Goal: Information Seeking & Learning: Learn about a topic

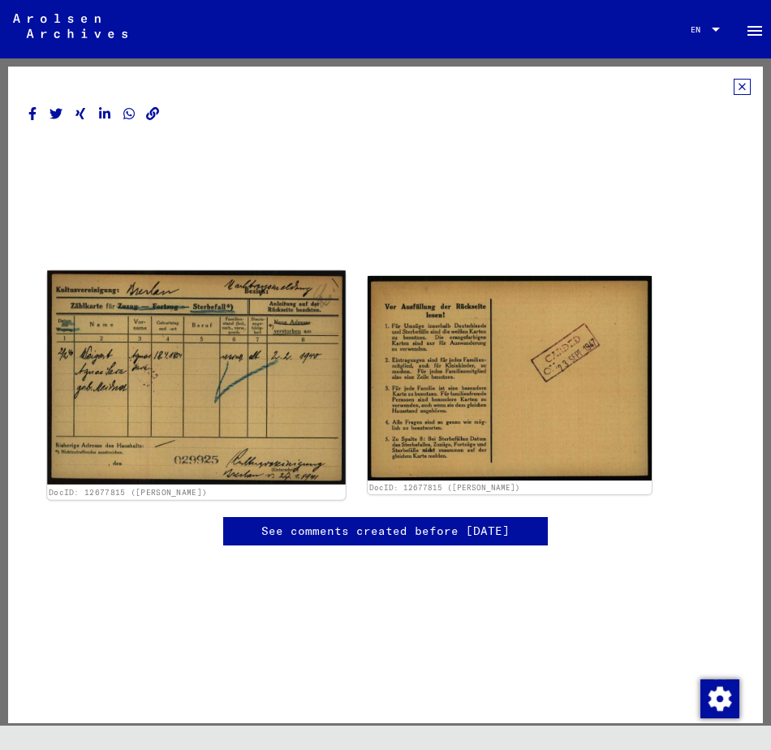
click at [230, 364] on img at bounding box center [196, 377] width 299 height 213
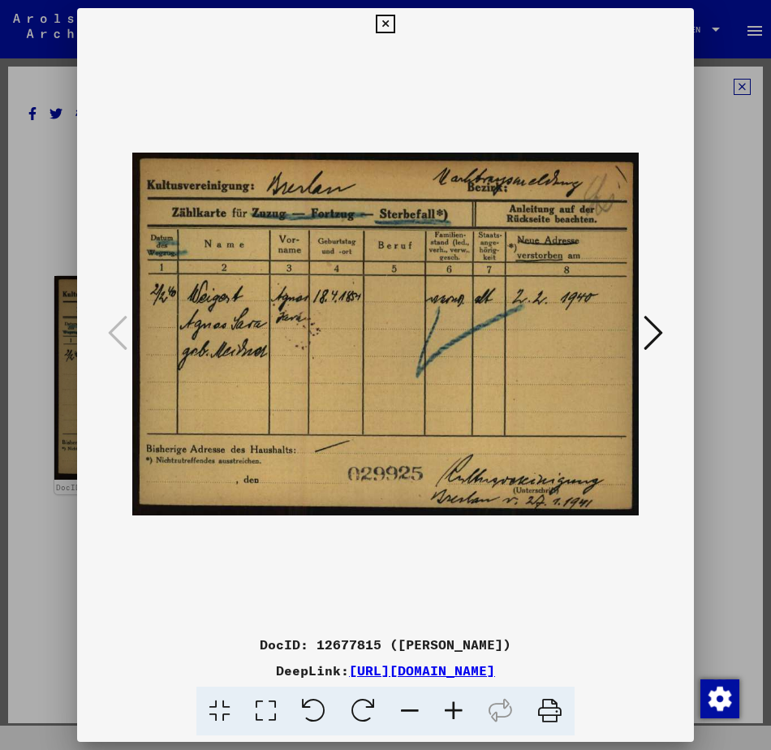
click at [456, 718] on icon at bounding box center [454, 712] width 44 height 50
click at [456, 717] on icon at bounding box center [454, 712] width 44 height 50
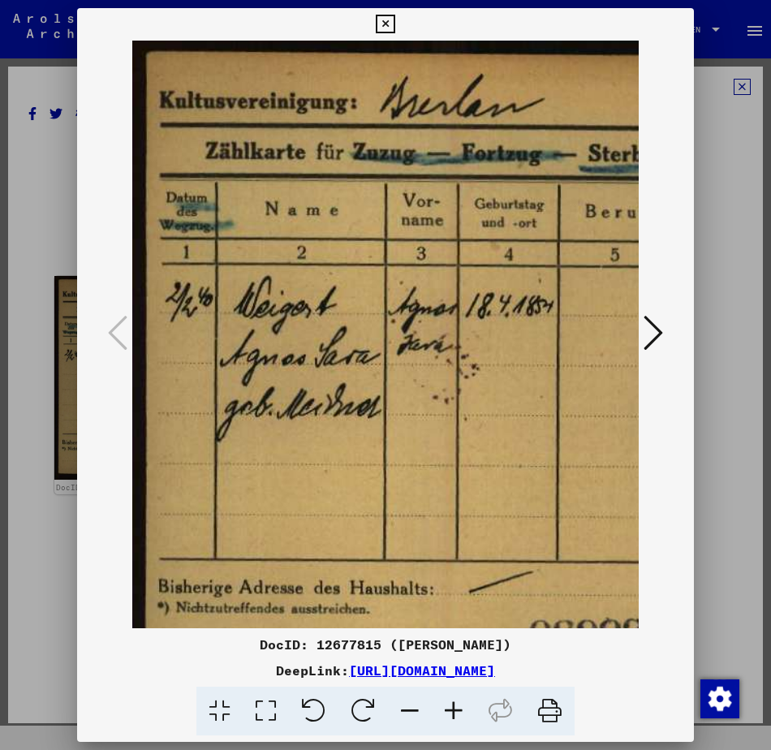
click at [456, 717] on icon at bounding box center [454, 712] width 44 height 50
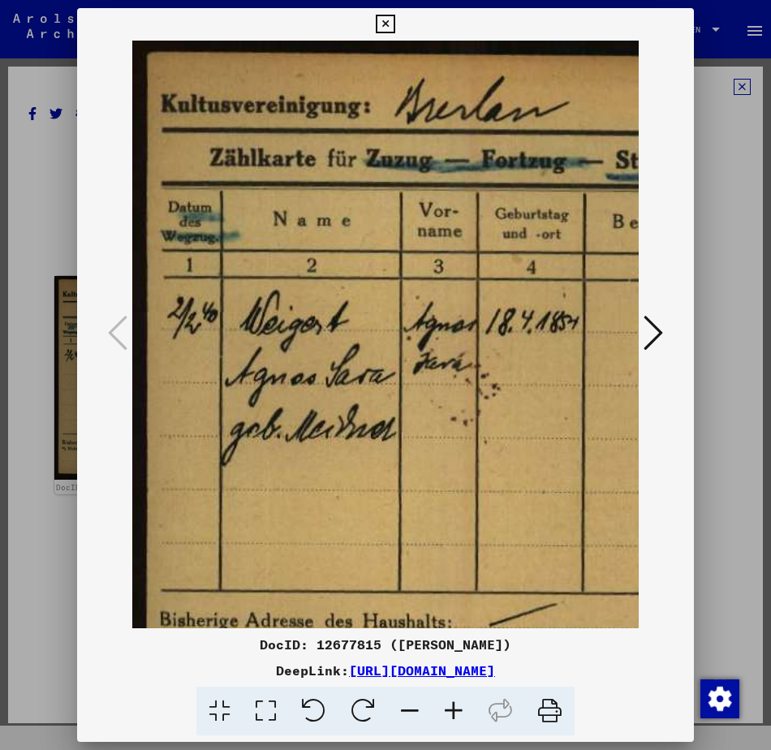
click at [456, 717] on icon at bounding box center [454, 712] width 44 height 50
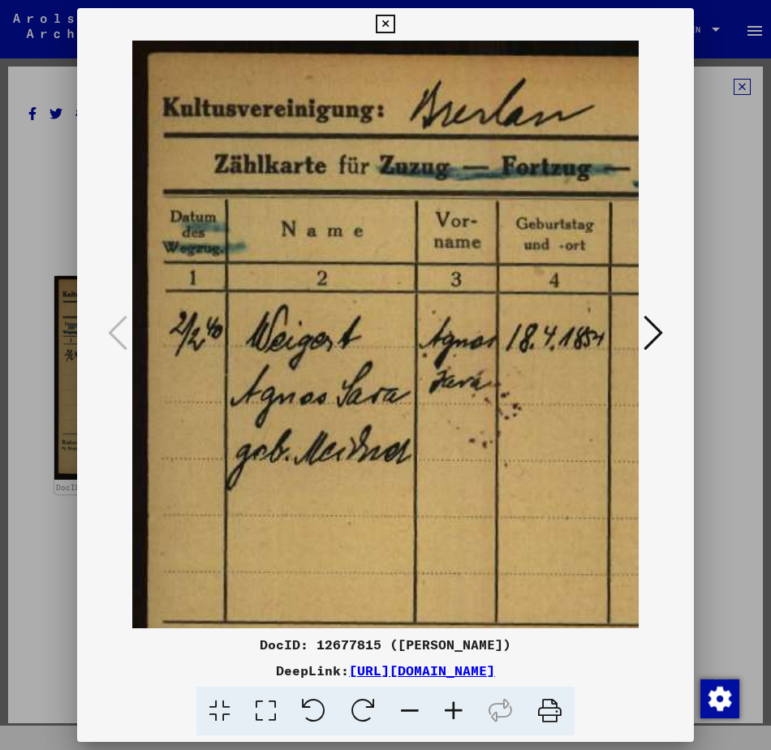
click at [456, 718] on icon at bounding box center [454, 712] width 44 height 50
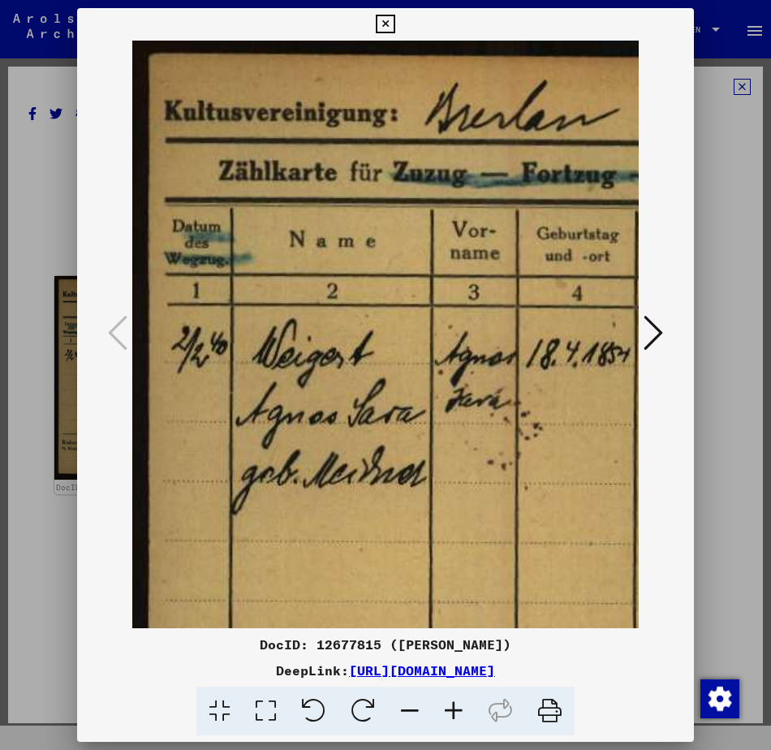
click at [456, 718] on icon at bounding box center [454, 712] width 44 height 50
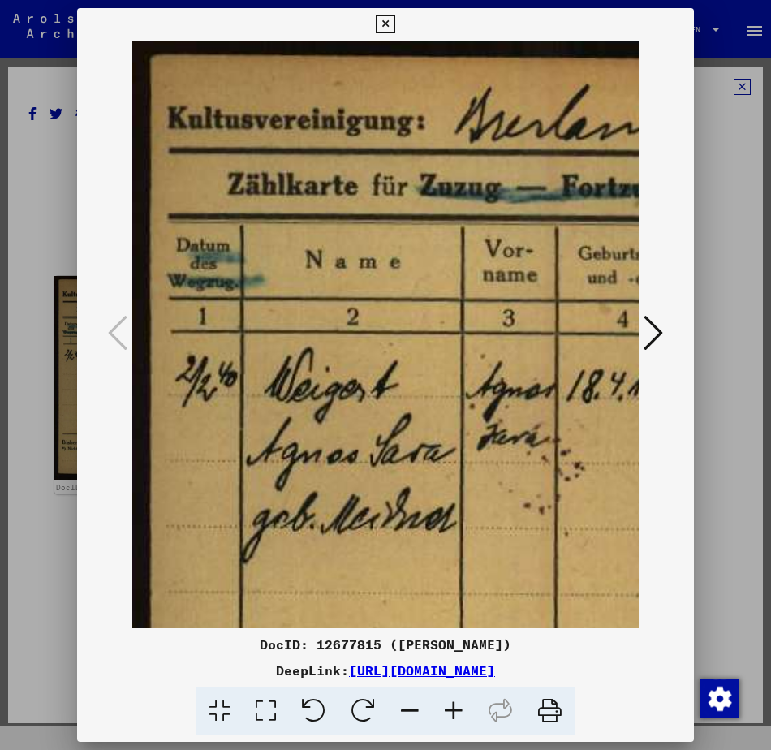
click at [456, 718] on icon at bounding box center [454, 712] width 44 height 50
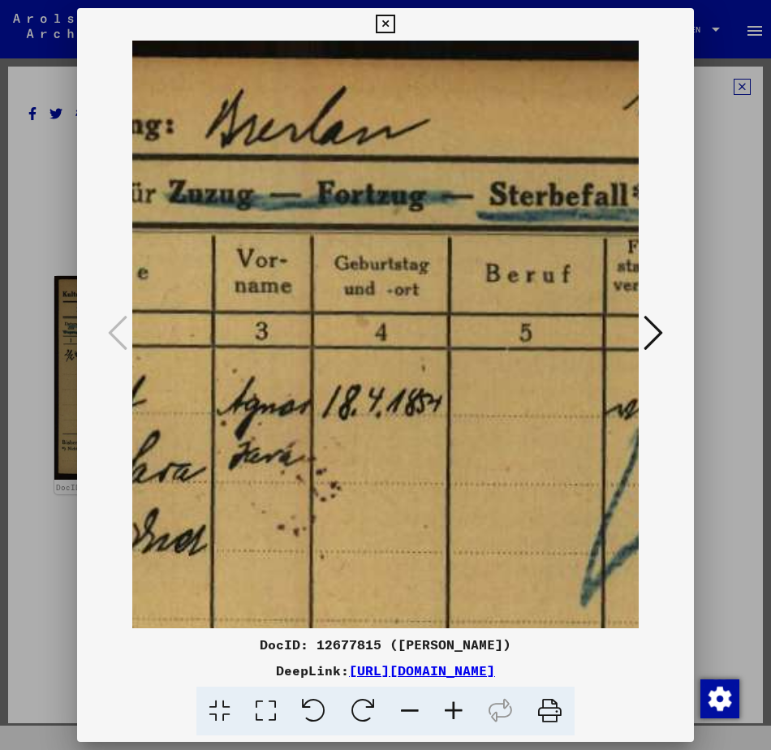
scroll to position [0, 273]
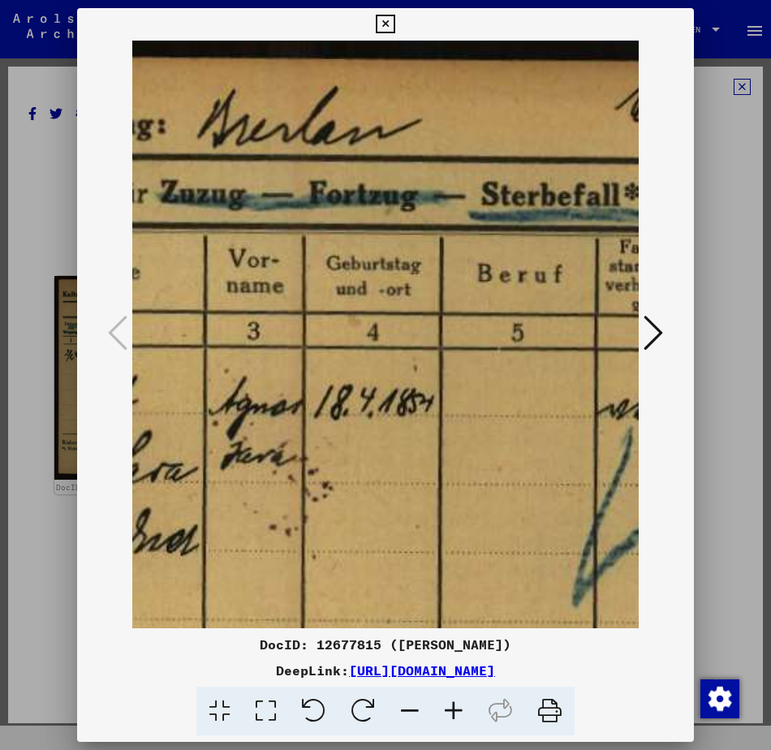
drag, startPoint x: 513, startPoint y: 541, endPoint x: 243, endPoint y: 604, distance: 276.6
click at [243, 604] on img at bounding box center [496, 497] width 1272 height 912
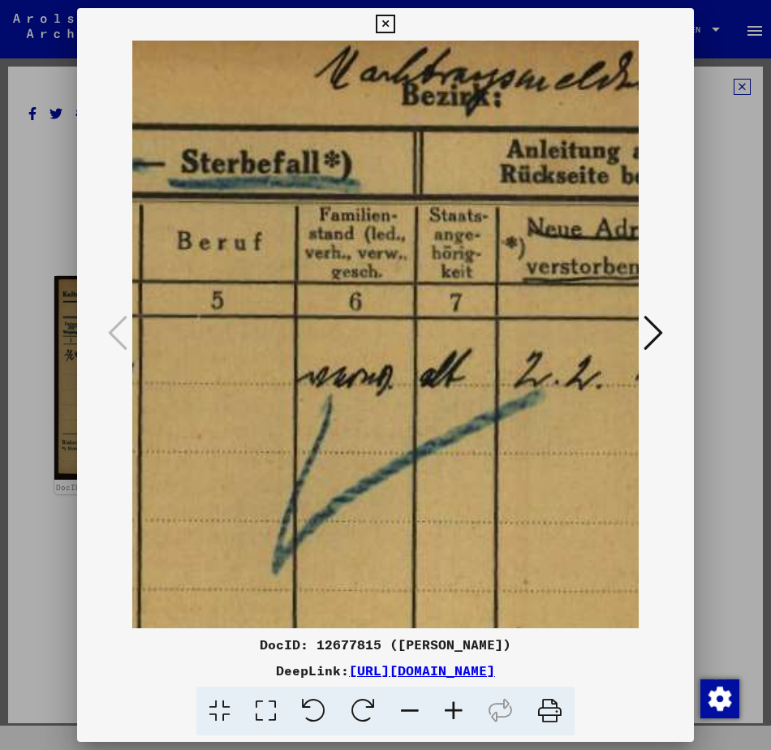
drag, startPoint x: 465, startPoint y: 490, endPoint x: 176, endPoint y: 458, distance: 290.7
click at [176, 458] on img at bounding box center [195, 464] width 1272 height 912
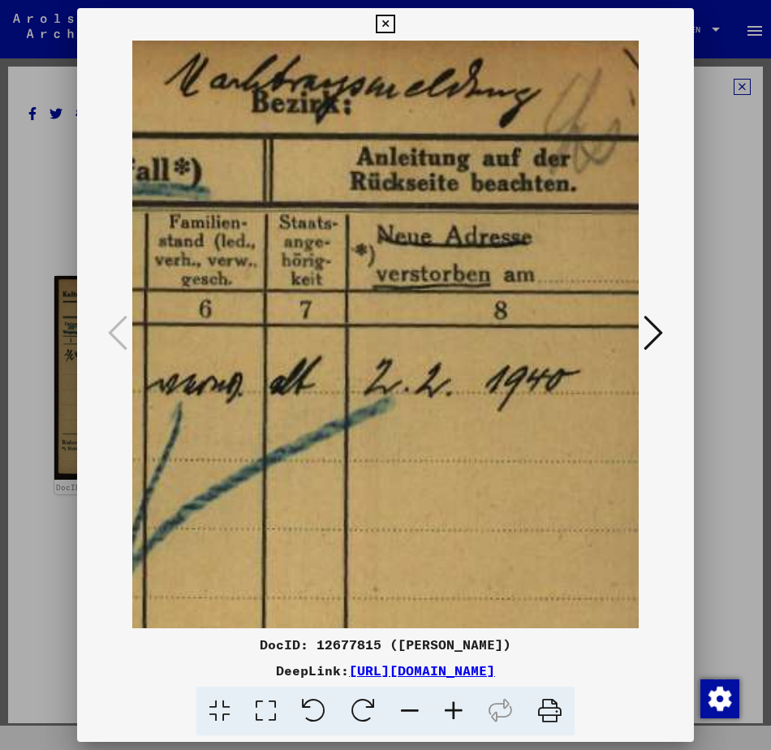
scroll to position [25, 724]
drag, startPoint x: 378, startPoint y: 459, endPoint x: 245, endPoint y: 468, distance: 133.4
click at [245, 468] on img at bounding box center [44, 471] width 1272 height 912
click at [646, 342] on icon at bounding box center [653, 332] width 19 height 39
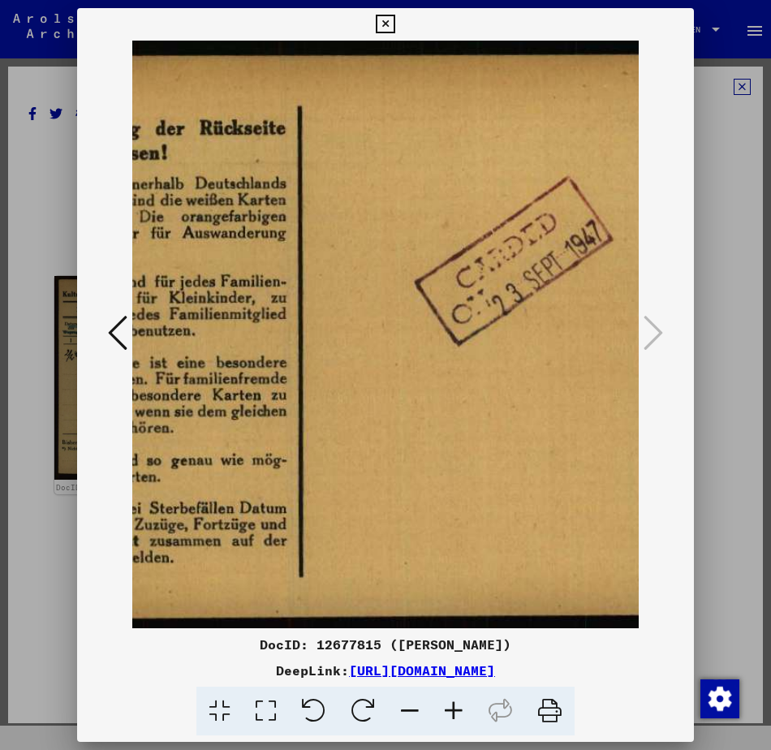
drag, startPoint x: 415, startPoint y: 405, endPoint x: 538, endPoint y: 392, distance: 124.0
click at [538, 392] on img at bounding box center [354, 335] width 816 height 588
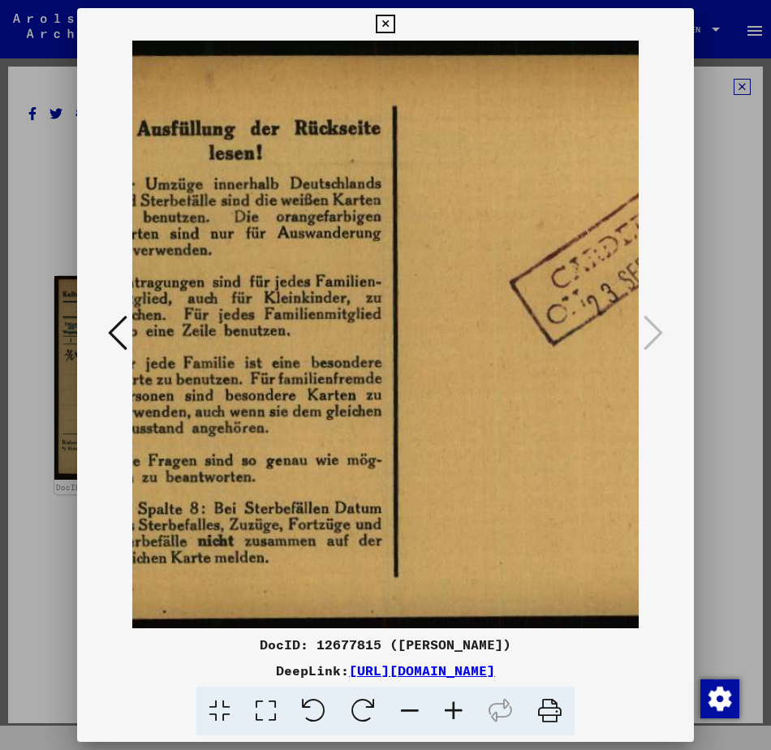
drag, startPoint x: 226, startPoint y: 343, endPoint x: 444, endPoint y: 333, distance: 217.7
click at [472, 333] on img at bounding box center [449, 335] width 816 height 588
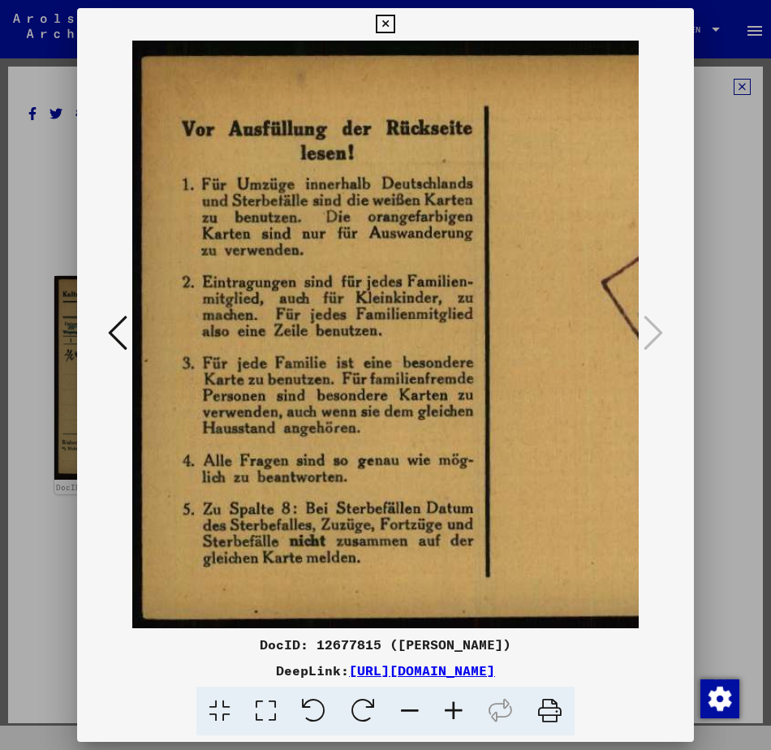
click at [105, 333] on button at bounding box center [117, 334] width 29 height 46
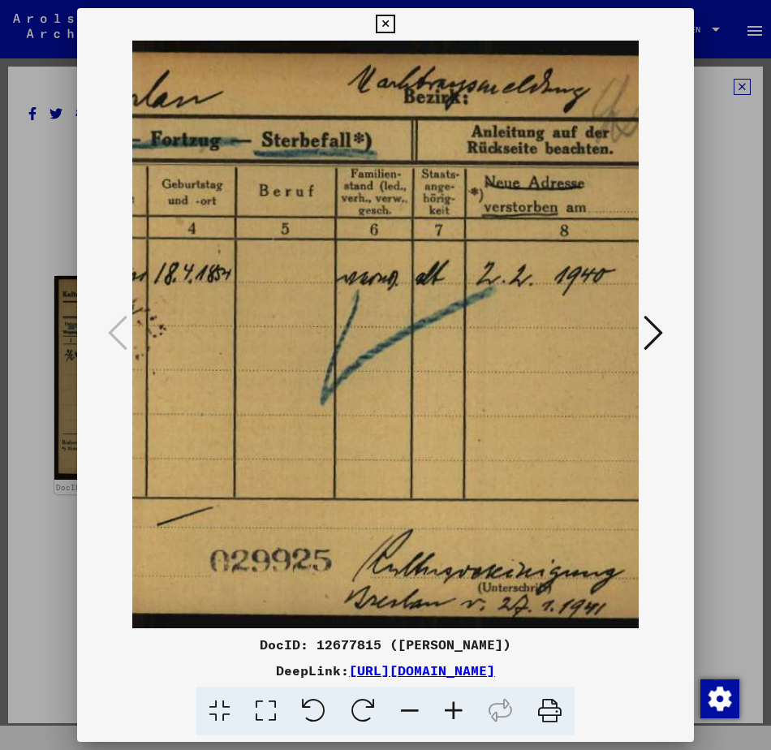
scroll to position [0, 313]
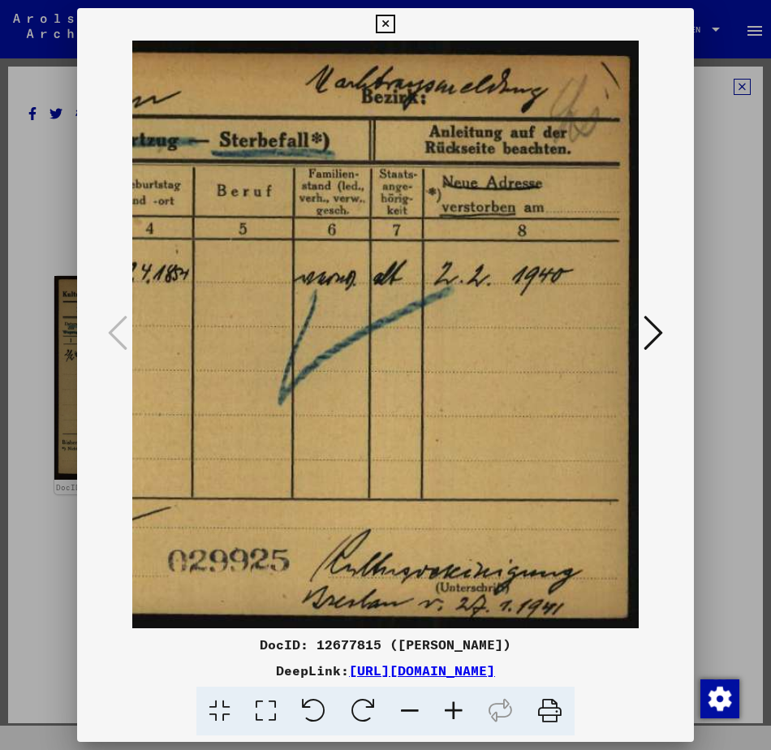
drag, startPoint x: 493, startPoint y: 335, endPoint x: 141, endPoint y: 351, distance: 351.7
click at [96, 344] on div at bounding box center [385, 335] width 617 height 588
drag, startPoint x: 678, startPoint y: 671, endPoint x: 183, endPoint y: 679, distance: 495.9
click at [183, 679] on div "DeepLink: [URL][DOMAIN_NAME]" at bounding box center [385, 670] width 617 height 19
copy link "[URL][DOMAIN_NAME]"
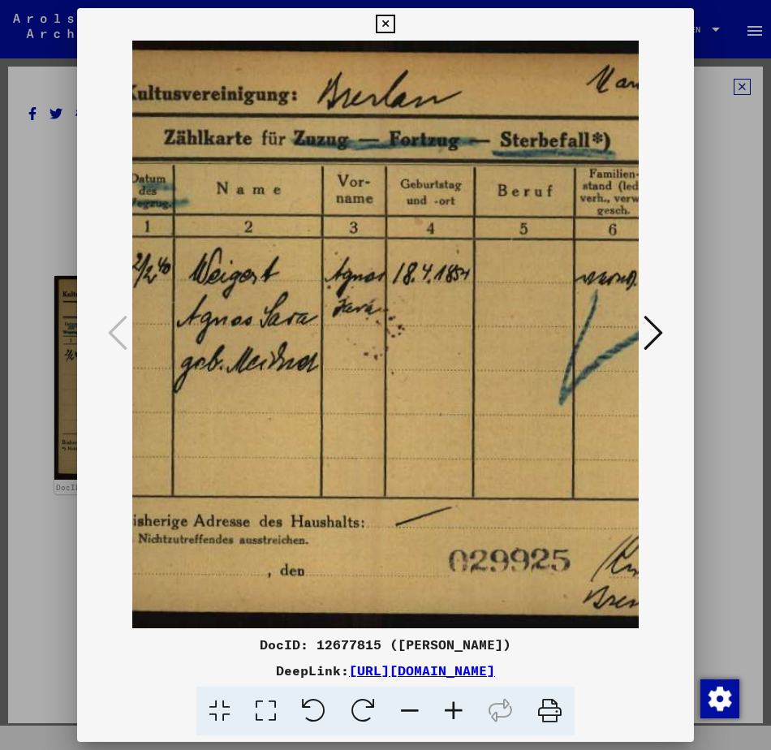
scroll to position [0, 0]
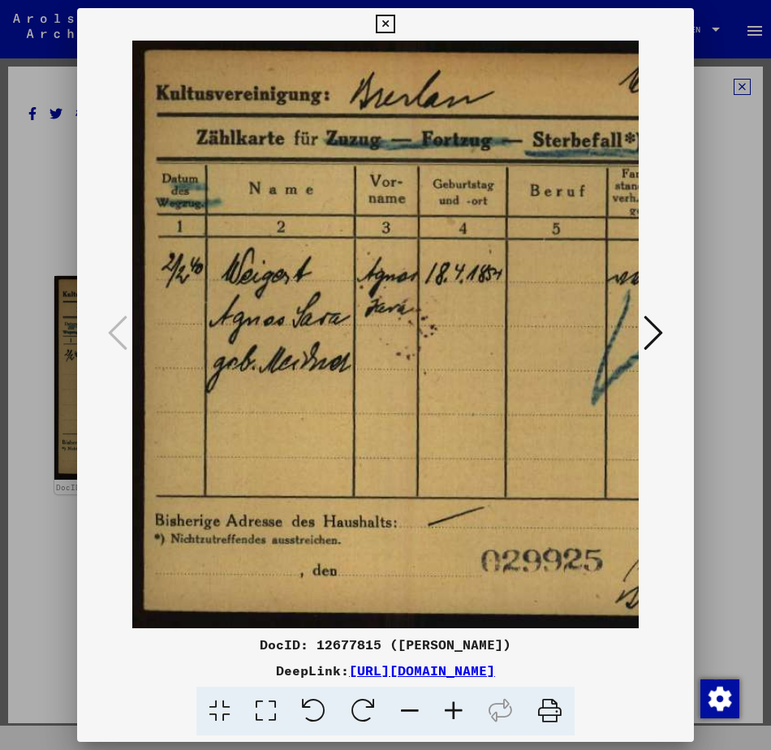
drag, startPoint x: 306, startPoint y: 354, endPoint x: 632, endPoint y: 397, distance: 329.0
click at [632, 397] on img at bounding box center [542, 335] width 820 height 588
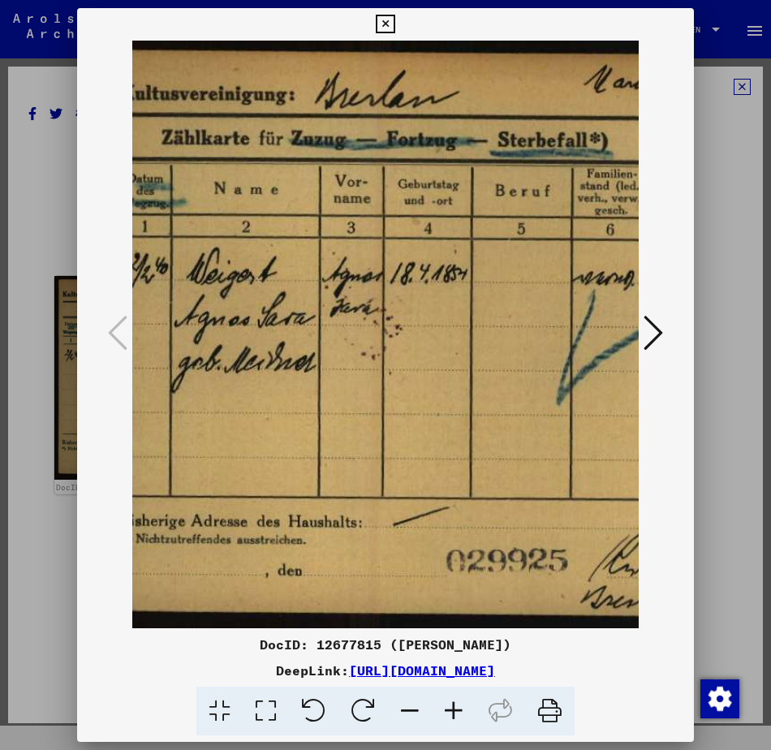
scroll to position [0, 37]
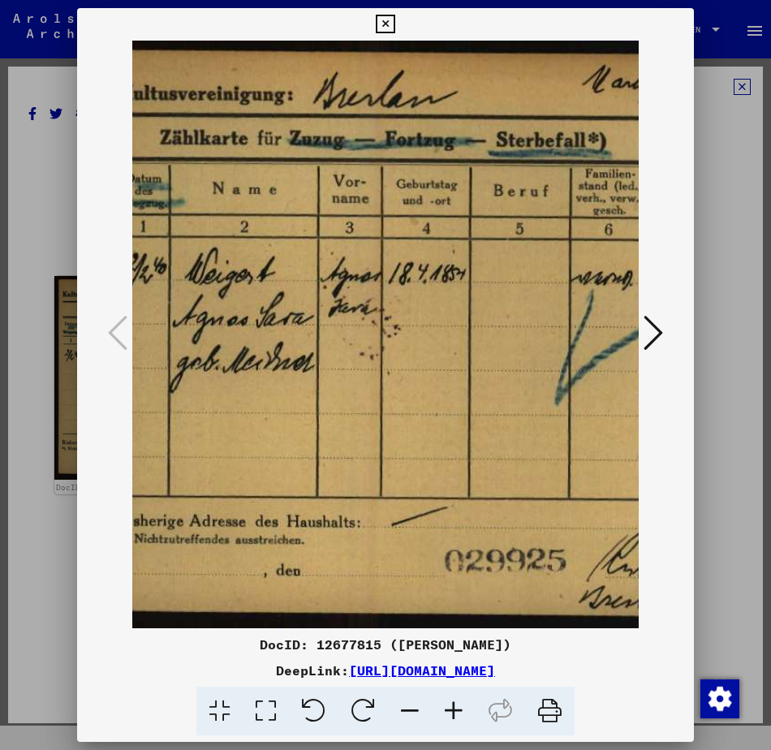
drag, startPoint x: 509, startPoint y: 385, endPoint x: 472, endPoint y: 382, distance: 36.6
click at [472, 382] on img at bounding box center [506, 335] width 820 height 588
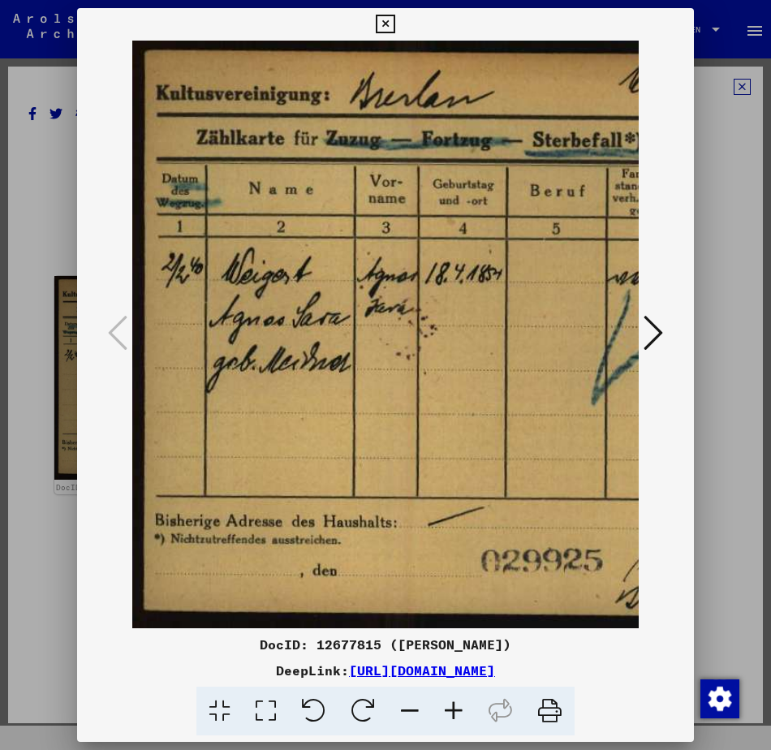
scroll to position [0, 4]
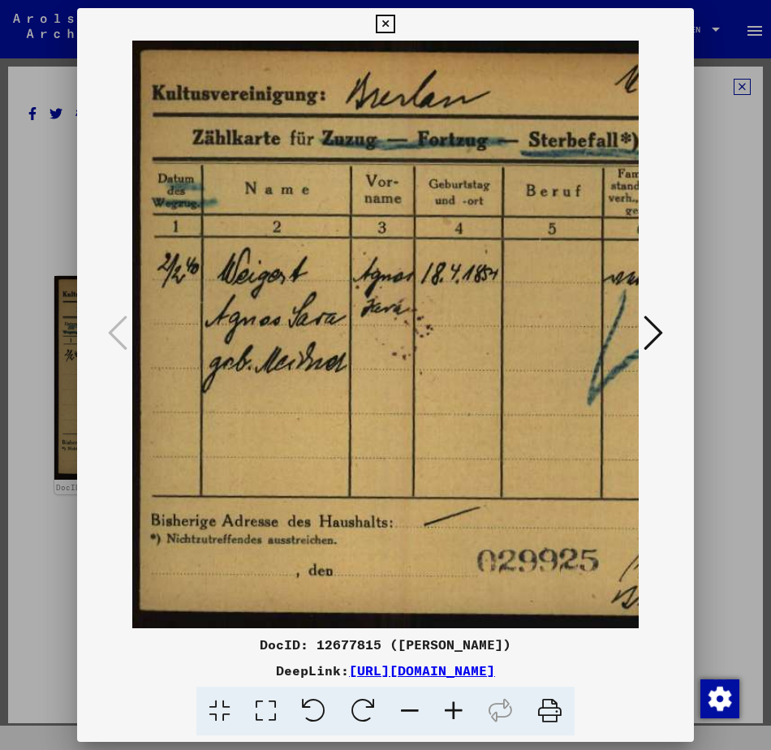
drag, startPoint x: 374, startPoint y: 326, endPoint x: 504, endPoint y: 356, distance: 133.3
click at [504, 356] on img at bounding box center [538, 335] width 820 height 588
